Goal: Task Accomplishment & Management: Manage account settings

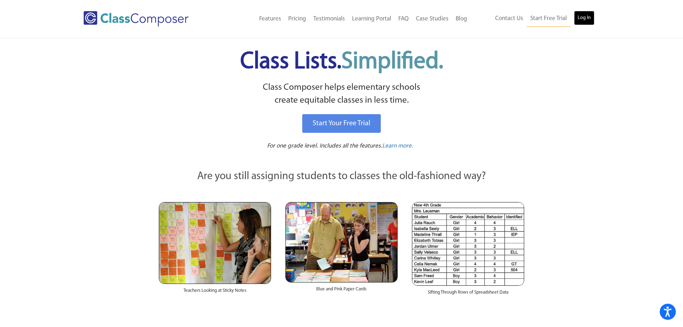
click at [584, 18] on link "Log In" at bounding box center [584, 18] width 20 height 14
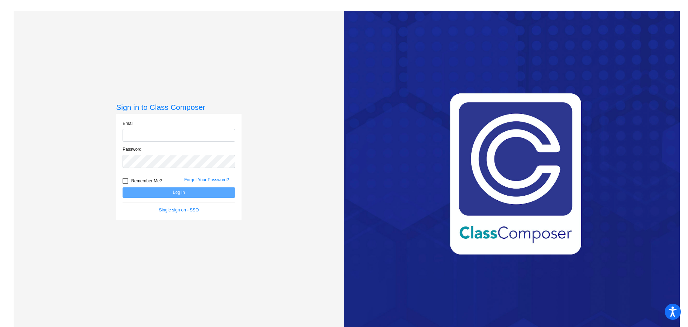
type input "[EMAIL_ADDRESS][DOMAIN_NAME]"
click at [182, 194] on button "Log In" at bounding box center [179, 192] width 113 height 10
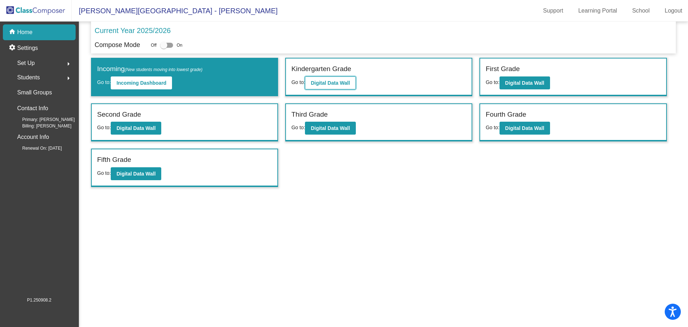
click at [332, 83] on b "Digital Data Wall" at bounding box center [330, 83] width 39 height 6
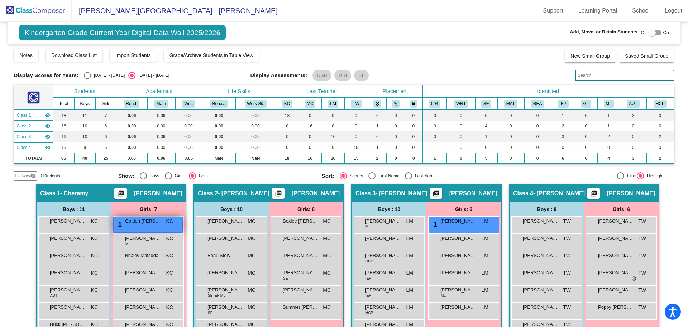
click at [152, 228] on div "1 Golden [PERSON_NAME] lock do_not_disturb_alt" at bounding box center [148, 224] width 68 height 15
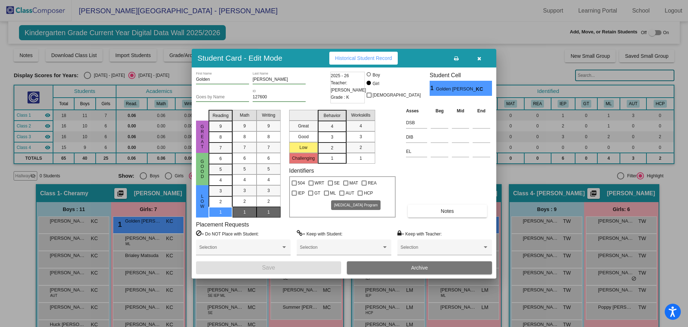
click at [344, 193] on div at bounding box center [341, 192] width 5 height 5
click at [342, 195] on input "AUT" at bounding box center [342, 195] width 0 height 0
checkbox input "true"
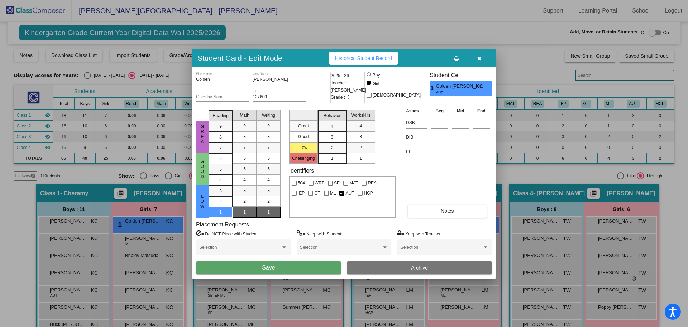
click at [274, 267] on span "Save" at bounding box center [268, 267] width 13 height 6
